Goal: Transaction & Acquisition: Purchase product/service

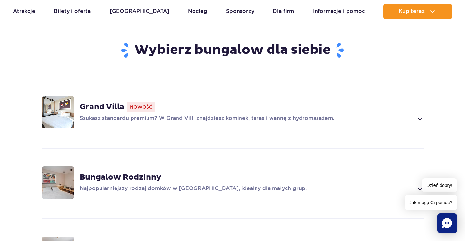
scroll to position [359, 0]
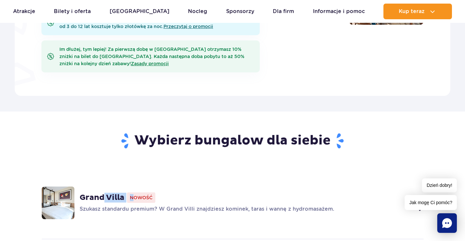
drag, startPoint x: 103, startPoint y: 185, endPoint x: 135, endPoint y: 162, distance: 39.7
click at [135, 168] on div "Grand Villa Nowość Szukasz standardu premium? W Grand Villi znajdziesz kominek,…" at bounding box center [232, 202] width 418 height 69
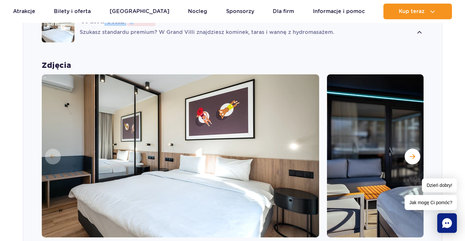
scroll to position [585, 0]
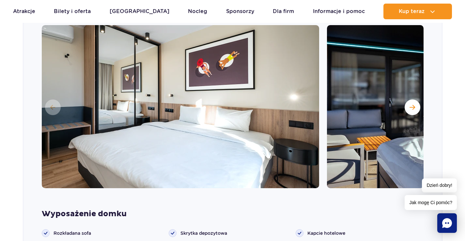
click at [132, 146] on img at bounding box center [180, 106] width 277 height 163
click at [416, 99] on button "Następny slajd" at bounding box center [412, 107] width 16 height 16
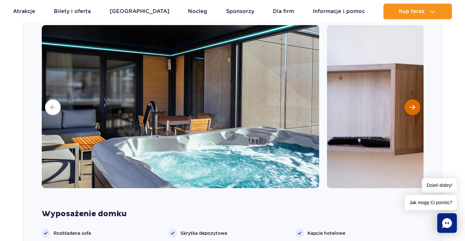
click at [415, 99] on button "Następny slajd" at bounding box center [412, 107] width 16 height 16
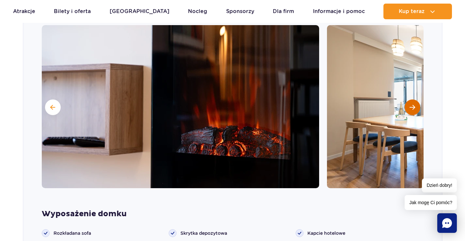
click at [415, 99] on button "Następny slajd" at bounding box center [412, 107] width 16 height 16
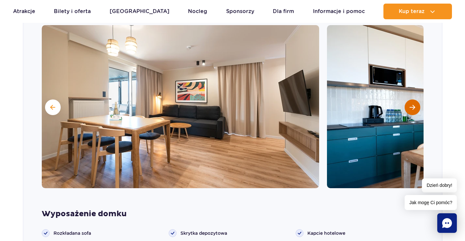
click at [415, 99] on button "Następny slajd" at bounding box center [412, 107] width 16 height 16
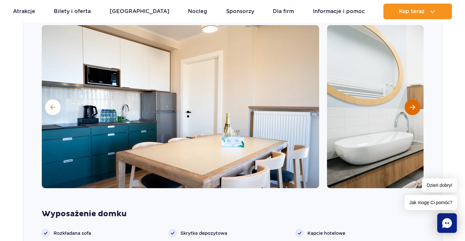
click at [415, 99] on button "Następny slajd" at bounding box center [412, 107] width 16 height 16
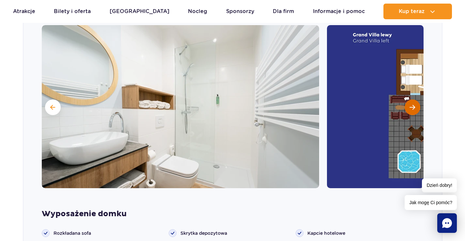
click at [415, 99] on button "Następny slajd" at bounding box center [412, 107] width 16 height 16
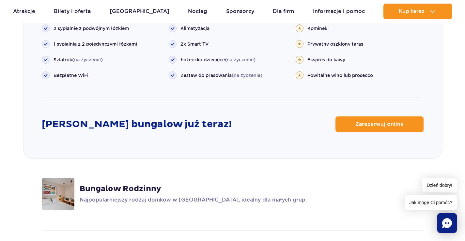
scroll to position [878, 0]
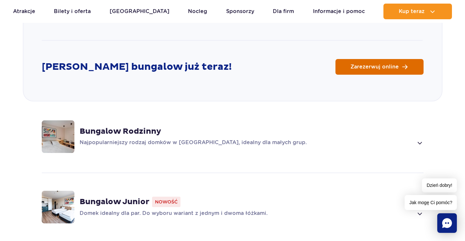
click at [373, 61] on link "Zarezerwuj online" at bounding box center [379, 67] width 88 height 16
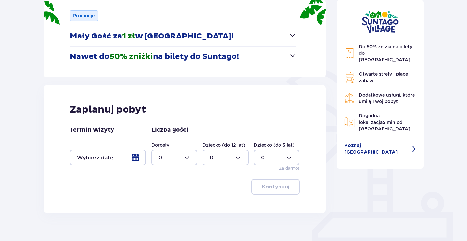
scroll to position [121, 0]
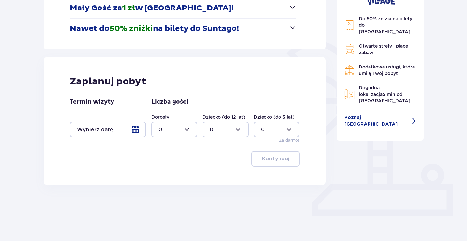
click at [181, 132] on div at bounding box center [174, 130] width 46 height 16
click at [170, 201] on div "4" at bounding box center [175, 204] width 32 height 7
type input "4"
click at [116, 132] on div at bounding box center [108, 130] width 76 height 16
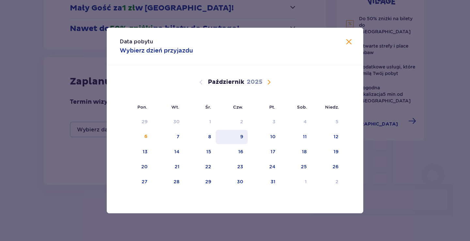
drag, startPoint x: 254, startPoint y: 140, endPoint x: 242, endPoint y: 139, distance: 12.1
click at [241, 139] on tr "6 7 8 9 10 11 12" at bounding box center [231, 137] width 223 height 14
click at [243, 138] on div "9" at bounding box center [241, 136] width 3 height 7
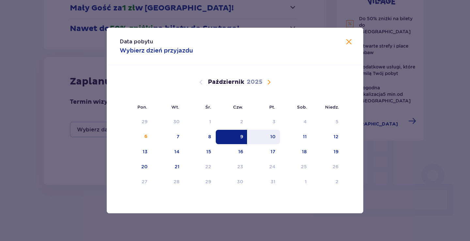
click at [278, 139] on div "10" at bounding box center [264, 137] width 32 height 14
type input "09.10.25 - 10.10.25"
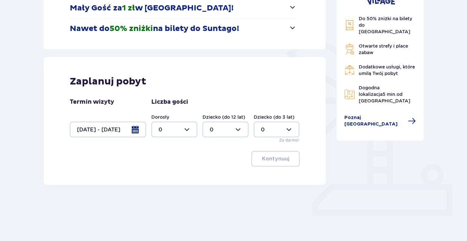
click at [180, 128] on div at bounding box center [174, 130] width 46 height 16
click at [166, 201] on div "4" at bounding box center [175, 204] width 32 height 7
type input "4"
click at [291, 161] on span "button" at bounding box center [291, 159] width 8 height 8
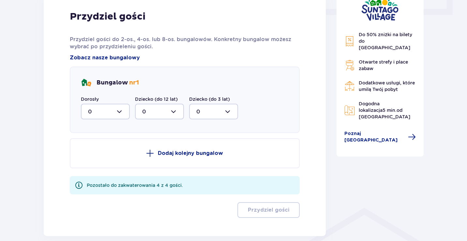
scroll to position [324, 0]
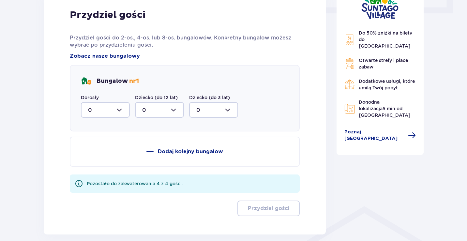
click at [117, 100] on div "Dorosły 0" at bounding box center [105, 105] width 49 height 23
click at [120, 109] on div at bounding box center [105, 110] width 49 height 16
click at [99, 173] on div "4" at bounding box center [105, 173] width 35 height 7
type input "4"
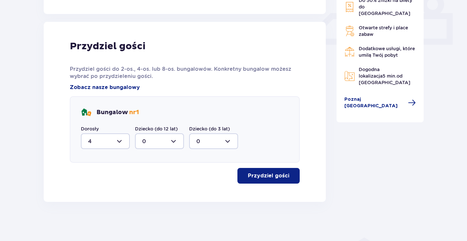
scroll to position [292, 0]
click at [274, 172] on p "Przydziel gości" at bounding box center [268, 175] width 41 height 7
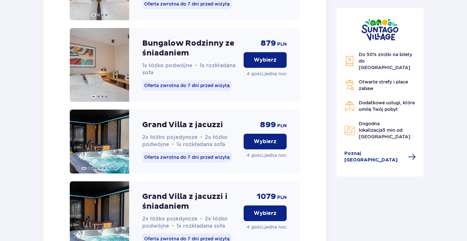
scroll to position [755, 0]
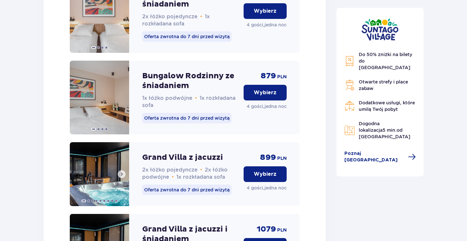
click at [115, 185] on img at bounding box center [99, 174] width 59 height 64
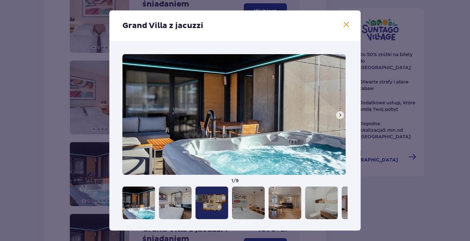
click at [188, 199] on div at bounding box center [175, 203] width 33 height 33
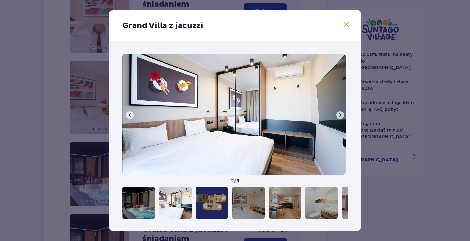
click at [343, 21] on span at bounding box center [346, 25] width 8 height 8
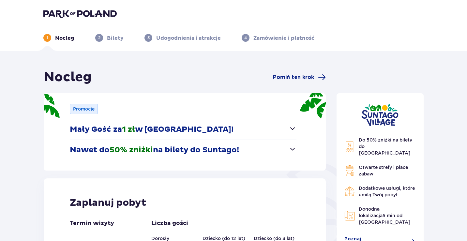
click at [298, 147] on div "Promocje Mały Gość za 1 zł w Suntago Village! Noc za złotówkę dla dzieci od 3 d…" at bounding box center [185, 131] width 282 height 77
click at [291, 149] on span "button" at bounding box center [293, 149] width 8 height 8
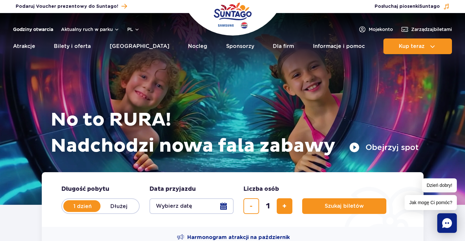
click at [18, 29] on link "Godziny otwarcia" at bounding box center [33, 29] width 40 height 7
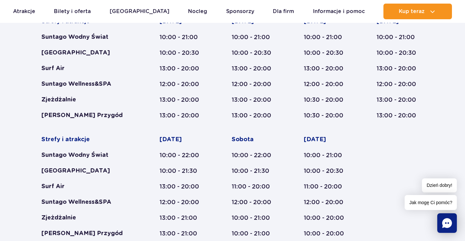
scroll to position [444, 0]
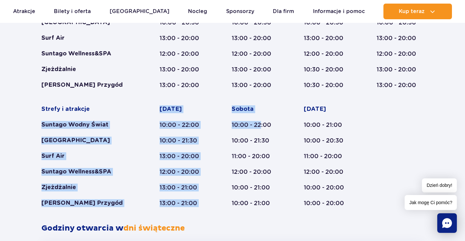
drag, startPoint x: 40, startPoint y: 125, endPoint x: 261, endPoint y: 130, distance: 220.2
click at [261, 130] on div "Styczeń - Grudzień Dni świąteczne Strefy i atrakcje Suntago Wodny Świat Crocodi…" at bounding box center [233, 95] width 392 height 256
click at [261, 130] on div "Sobota 10:00 - 22:00 10:00 - 21:30 11:00 - 20:00 12:00 - 20:00 10:00 - 21:00 10…" at bounding box center [255, 156] width 47 height 102
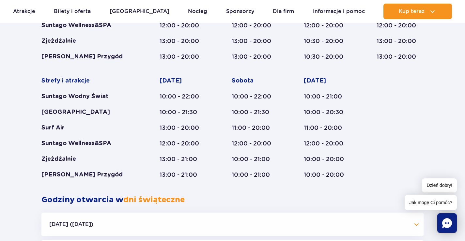
scroll to position [477, 0]
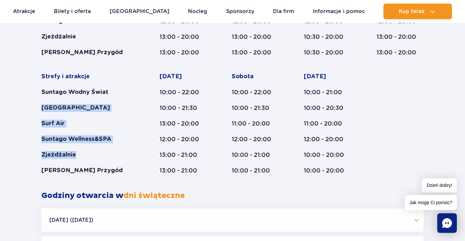
drag, startPoint x: 86, startPoint y: 158, endPoint x: 42, endPoint y: 105, distance: 69.1
click at [42, 105] on div "Strefy i atrakcje Suntago Wodny Świat Crocodile Island Surf Air Suntago Wellnes…" at bounding box center [87, 124] width 93 height 102
click at [112, 116] on div "Strefy i atrakcje Suntago Wodny Świat Crocodile Island Surf Air Suntago Wellnes…" at bounding box center [87, 124] width 93 height 102
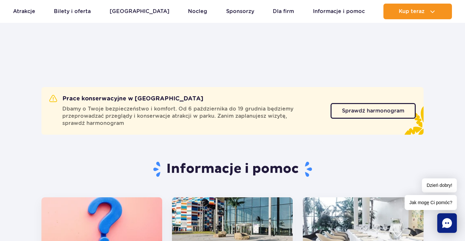
scroll to position [0, 0]
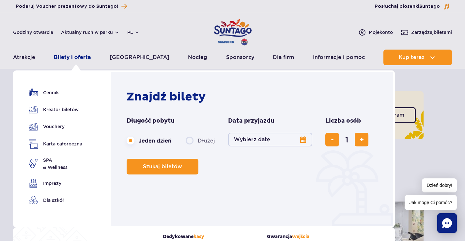
click at [84, 60] on link "Bilety i oferta" at bounding box center [72, 58] width 37 height 16
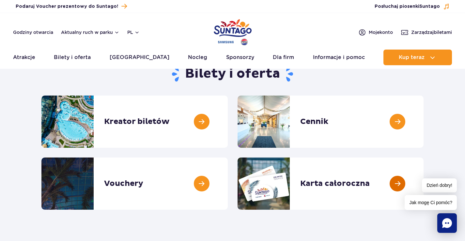
scroll to position [65, 0]
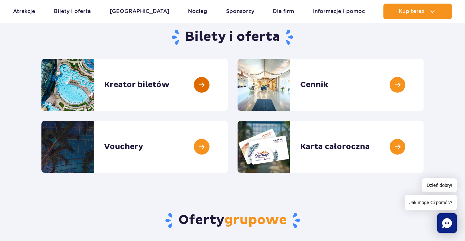
click at [228, 89] on link at bounding box center [228, 85] width 0 height 52
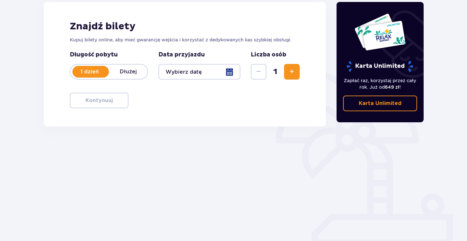
click at [184, 80] on div at bounding box center [200, 72] width 82 height 16
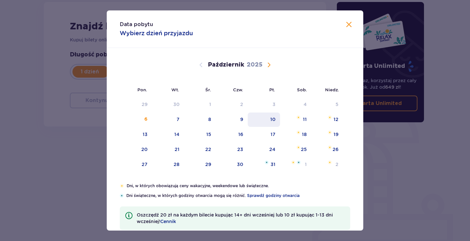
click at [270, 121] on div "10" at bounding box center [272, 119] width 5 height 7
type input "[DATE]"
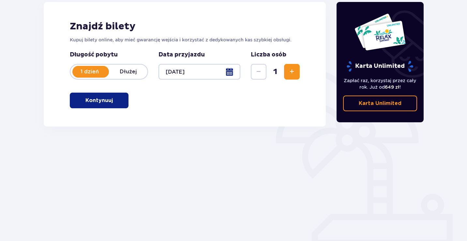
click at [354, 26] on img at bounding box center [380, 32] width 52 height 38
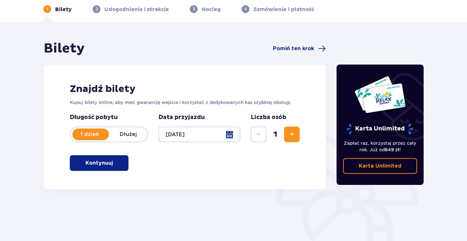
scroll to position [26, 0]
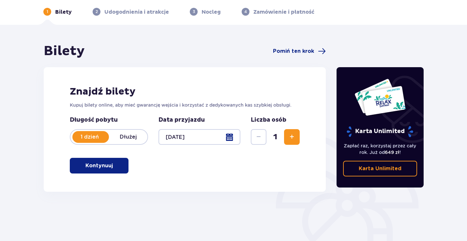
click at [295, 140] on span "Zwiększ" at bounding box center [292, 137] width 8 height 8
click at [122, 163] on button "Kontynuuj" at bounding box center [99, 166] width 59 height 16
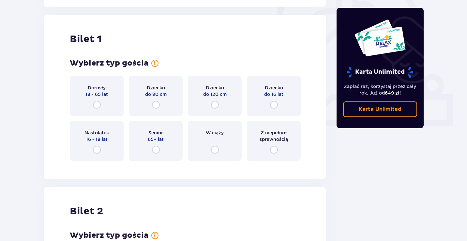
scroll to position [218, 0]
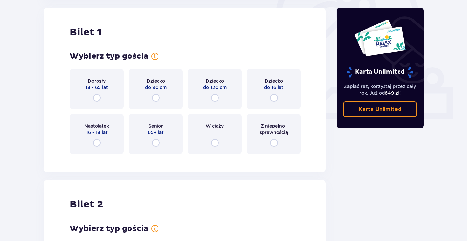
click at [99, 101] on input "radio" at bounding box center [97, 98] width 8 height 8
radio input "true"
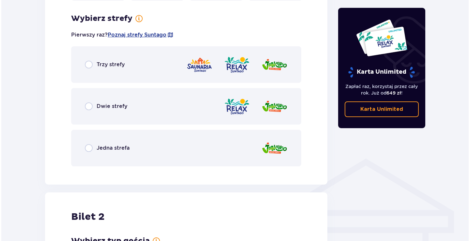
scroll to position [377, 0]
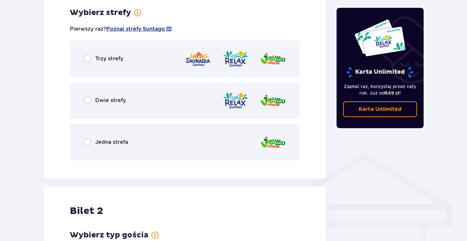
click at [147, 28] on span "Poznaj strefy Suntago" at bounding box center [135, 28] width 59 height 7
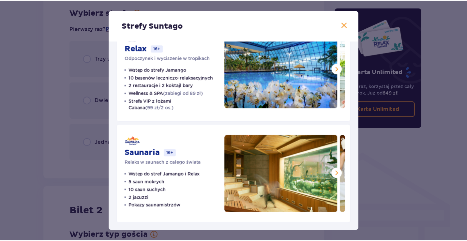
scroll to position [134, 0]
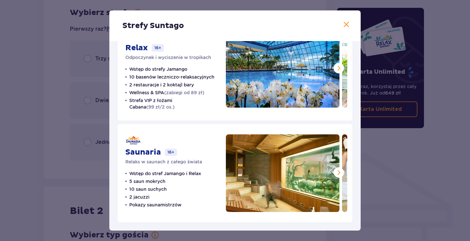
click at [336, 172] on span at bounding box center [339, 173] width 8 height 8
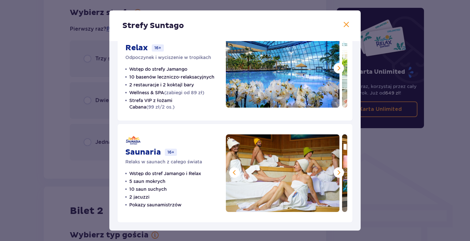
click at [336, 172] on span at bounding box center [339, 173] width 8 height 8
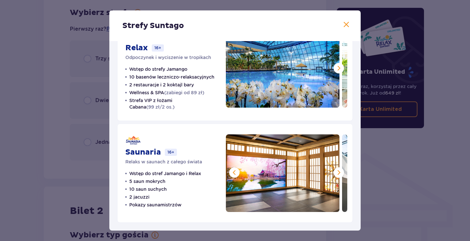
click at [336, 172] on span at bounding box center [339, 173] width 8 height 8
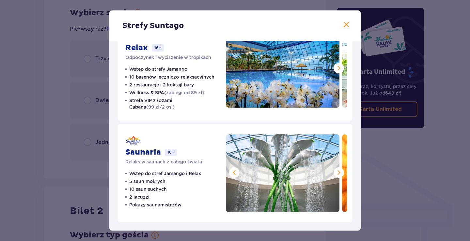
click at [336, 172] on span at bounding box center [339, 173] width 8 height 8
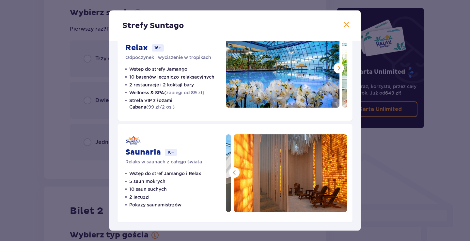
click at [336, 172] on img at bounding box center [291, 173] width 114 height 78
click at [345, 22] on span at bounding box center [346, 25] width 8 height 8
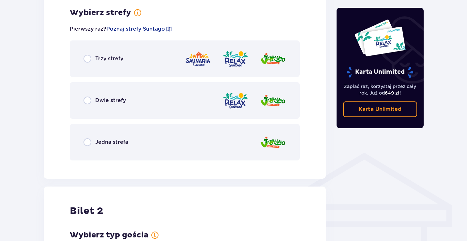
click at [82, 97] on div "Dwie strefy" at bounding box center [185, 100] width 230 height 37
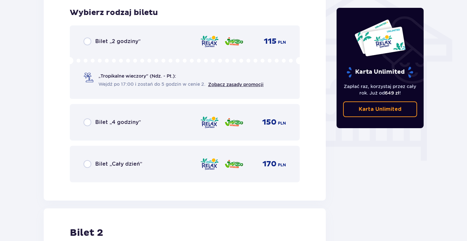
scroll to position [510, 0]
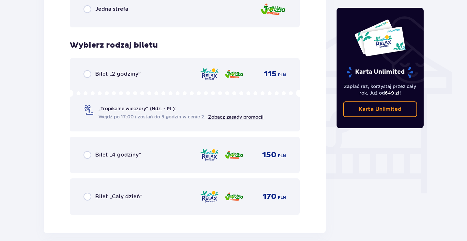
click at [88, 74] on input "radio" at bounding box center [87, 74] width 8 height 8
radio input "true"
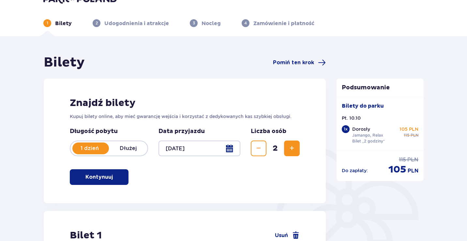
scroll to position [0, 0]
